Goal: Communication & Community: Ask a question

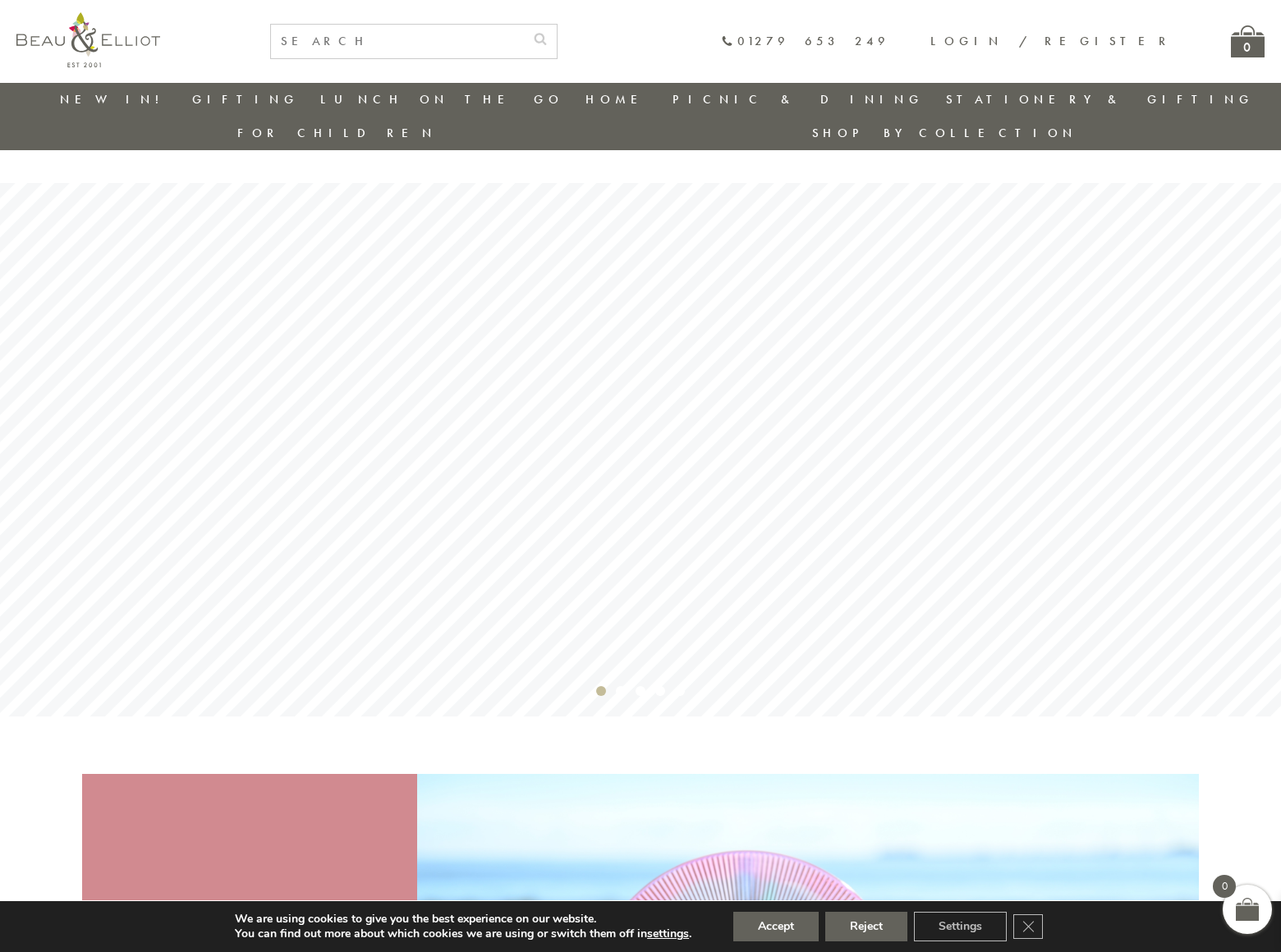
scroll to position [2839, 0]
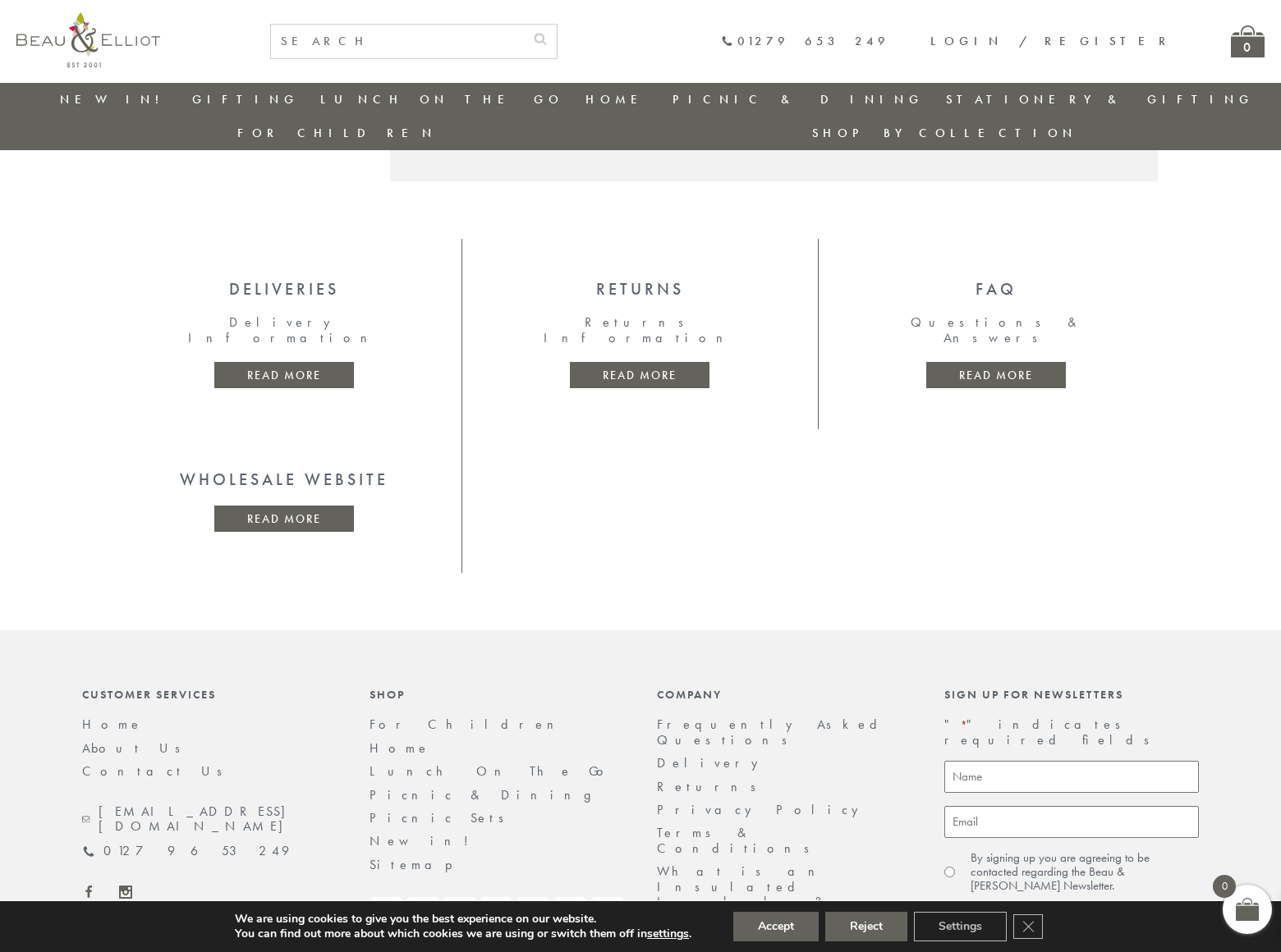
scroll to position [40, 0]
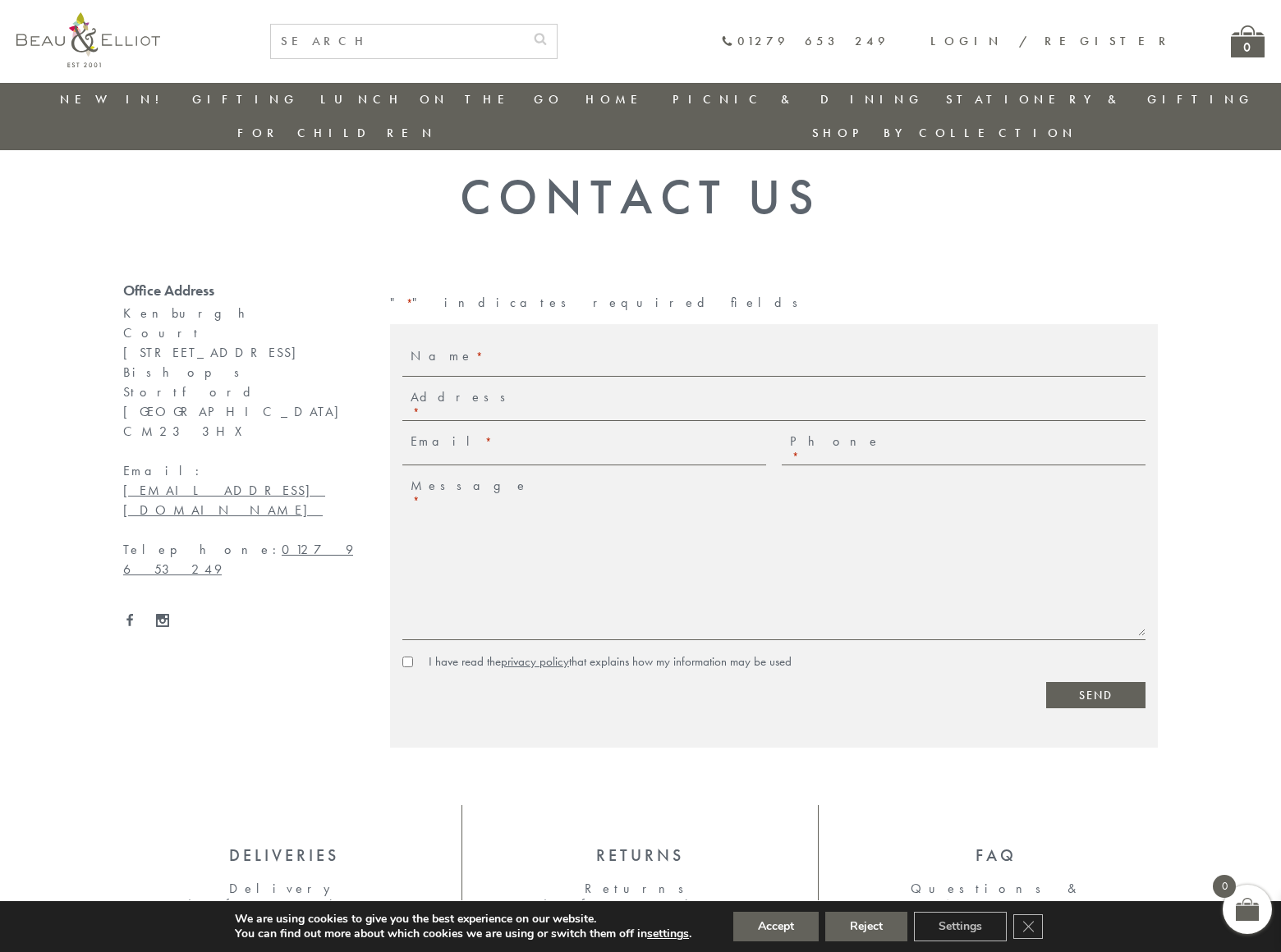
click at [407, 657] on input "I have read the privacy policy that explains how my information may be used" at bounding box center [407, 662] width 11 height 11
checkbox input "true"
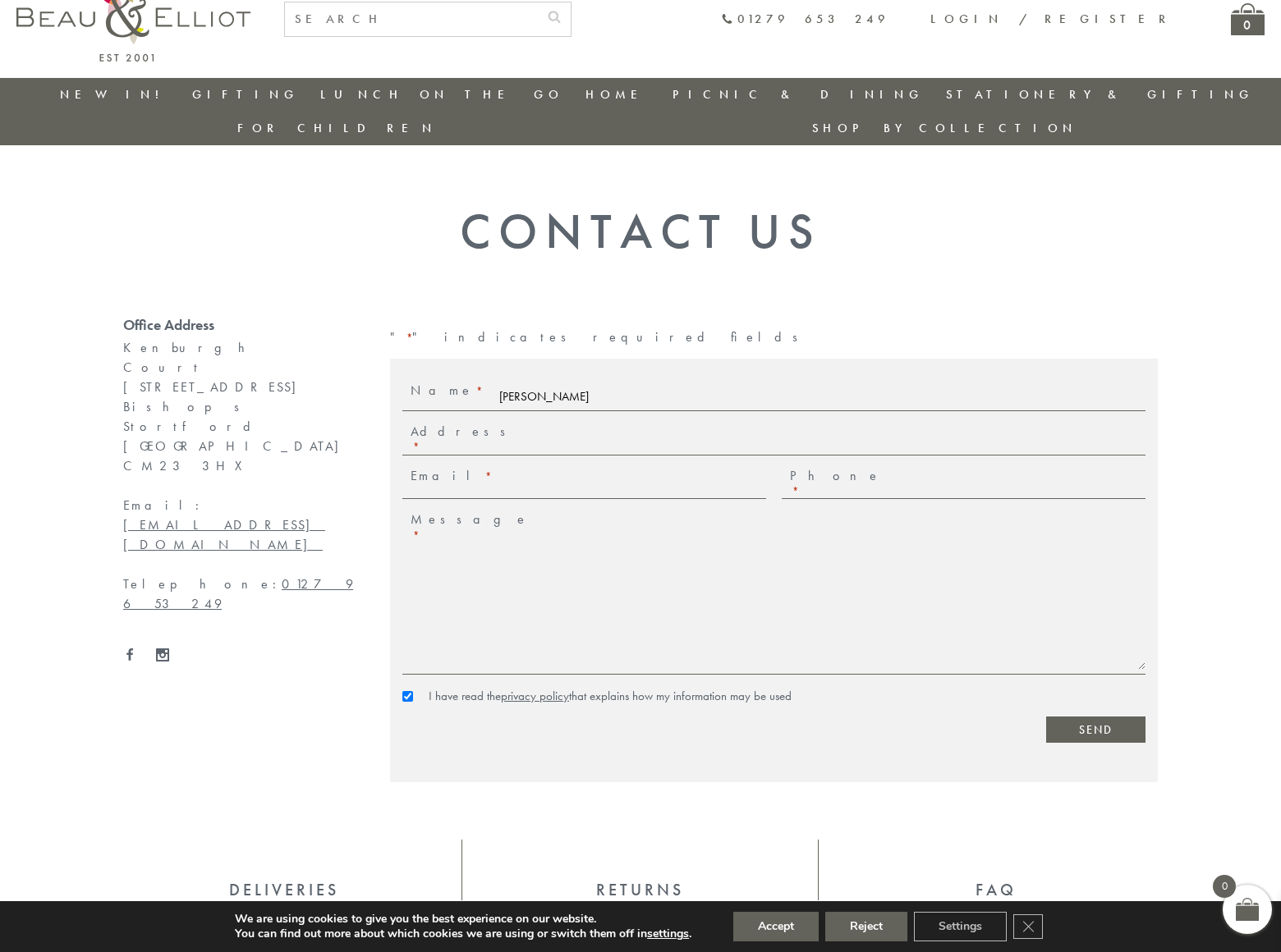
scroll to position [0, 0]
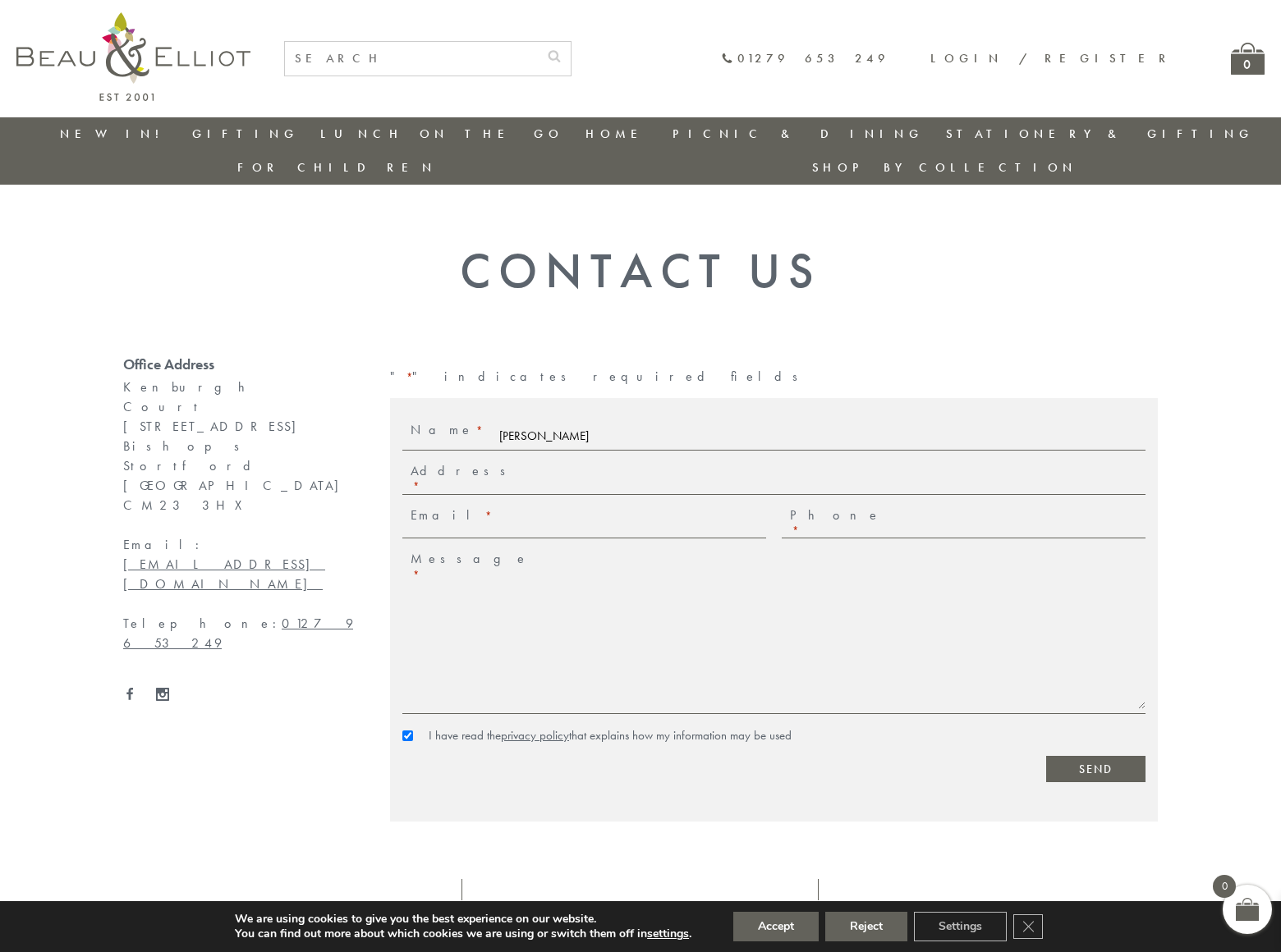
type input "[PERSON_NAME]"
type input "[STREET_ADDRESS]"
type input "[PERSON_NAME][EMAIL_ADDRESS][DOMAIN_NAME]"
type input "8054002077"
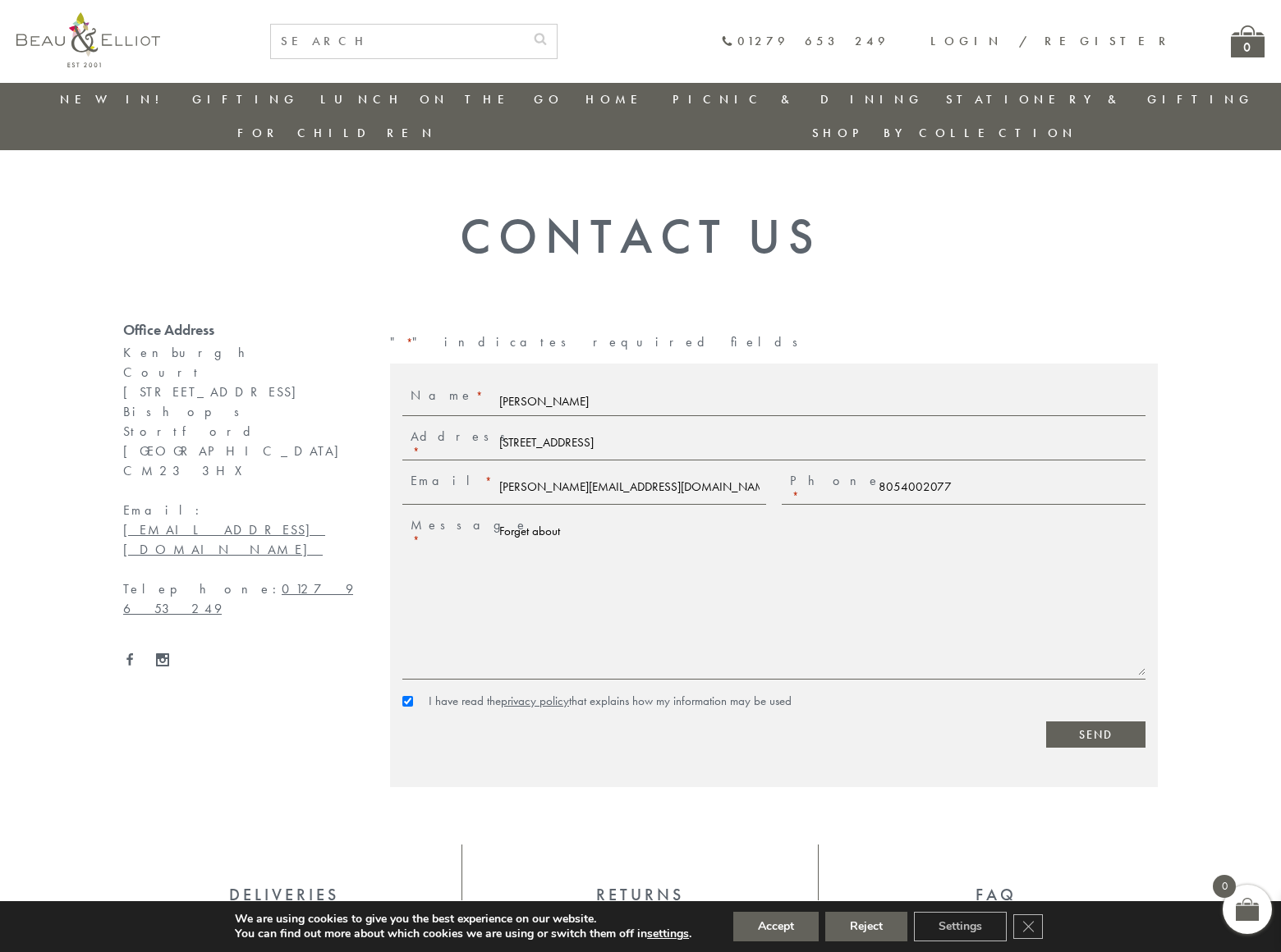
scroll to position [58, 0]
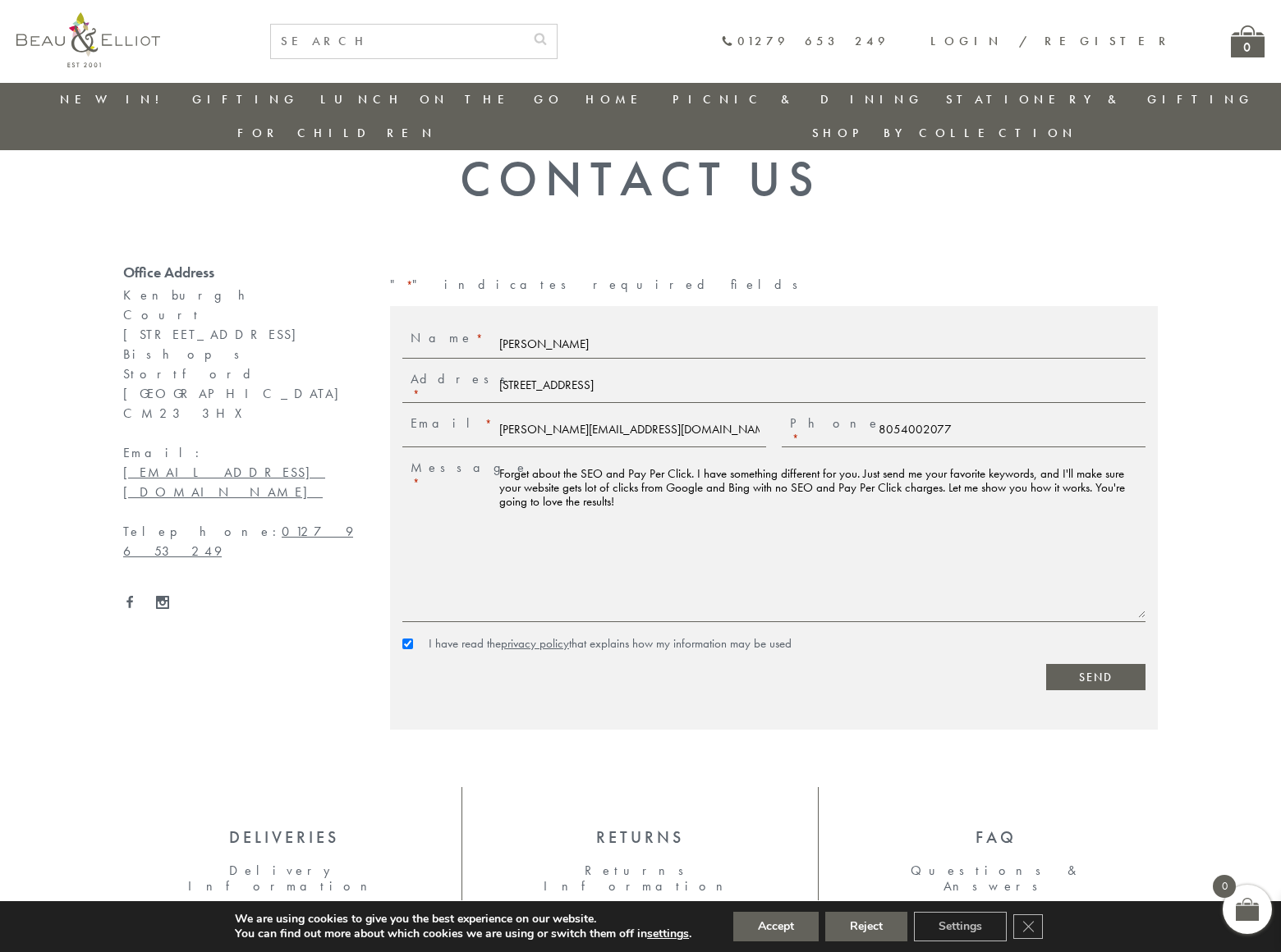
type textarea "Forget about the SEO and Pay Per Click. I have something different for you. Jus…"
click at [1096, 665] on input "Send" at bounding box center [1096, 678] width 100 height 26
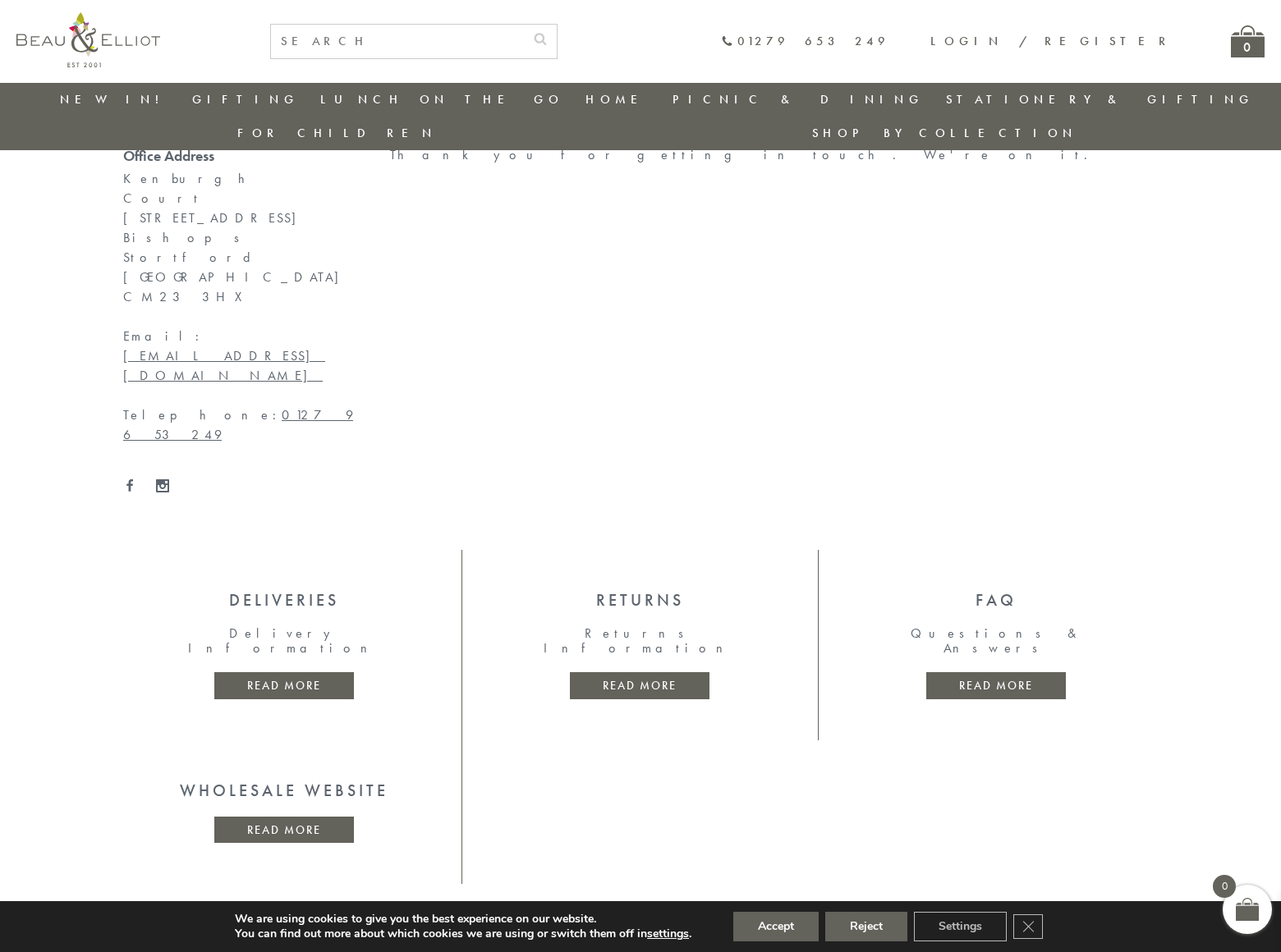
scroll to position [183, 0]
